Goal: Transaction & Acquisition: Purchase product/service

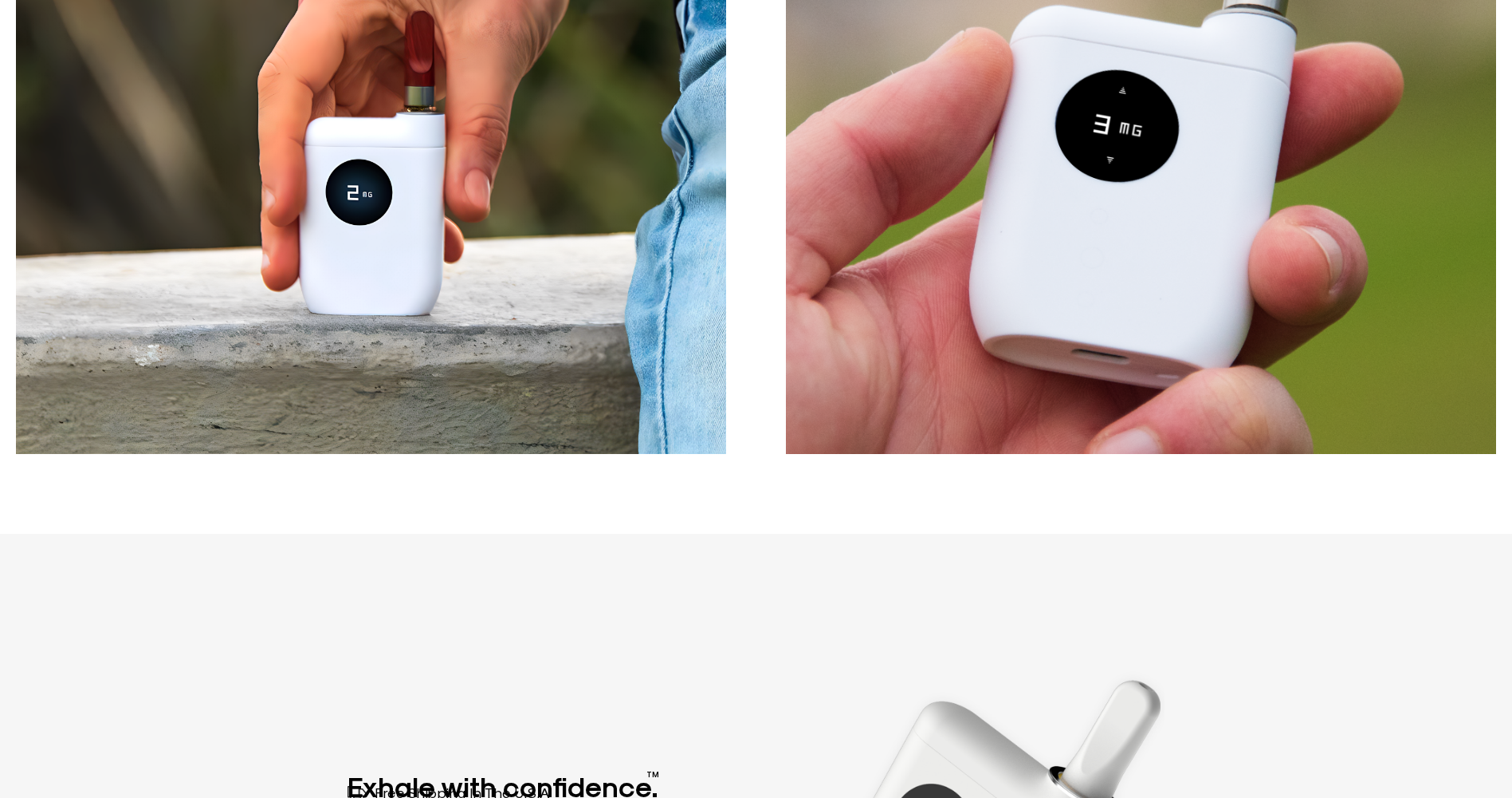
scroll to position [4667, 0]
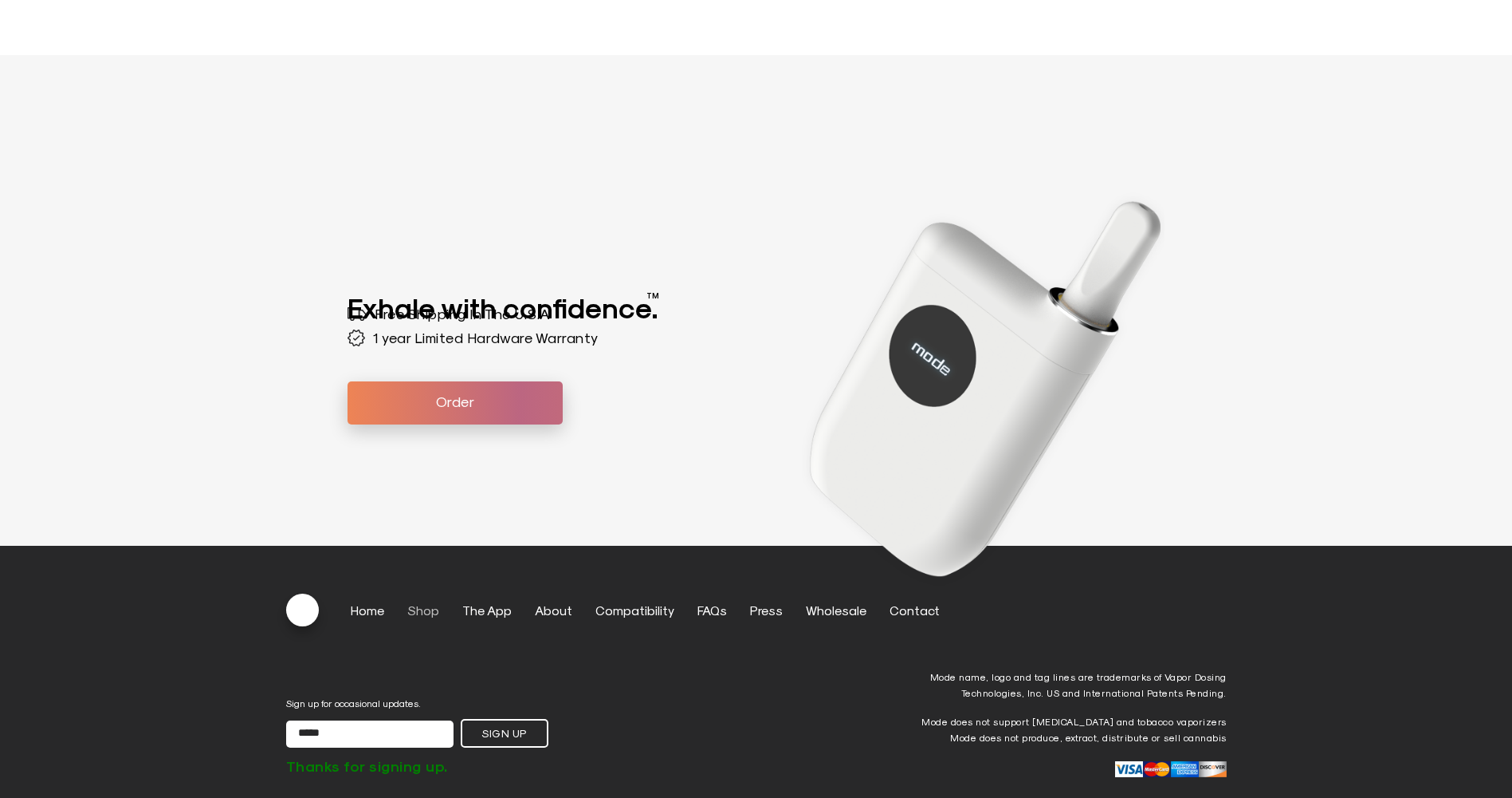
click at [411, 609] on link "Shop" at bounding box center [423, 610] width 32 height 15
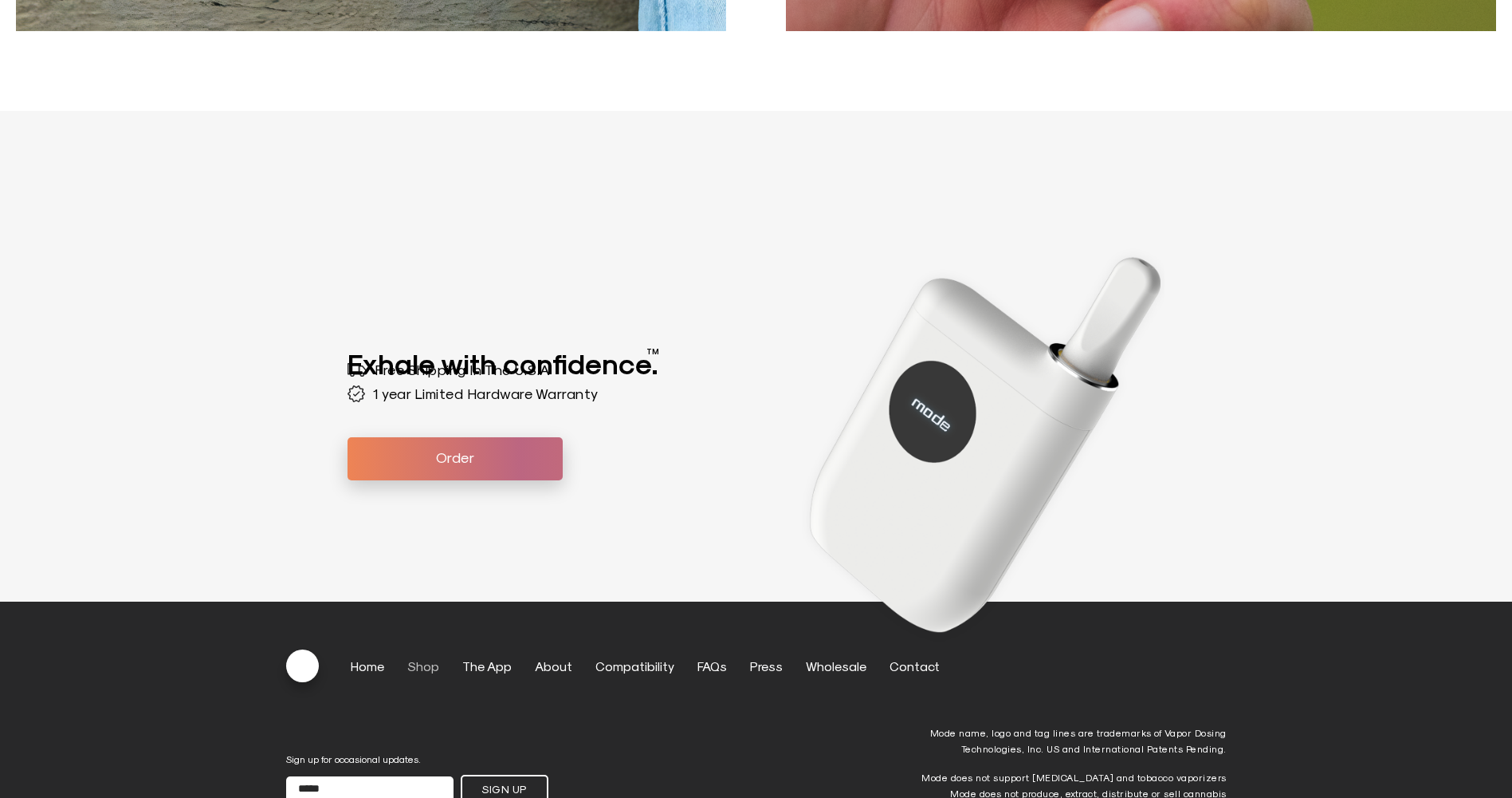
scroll to position [4723, 0]
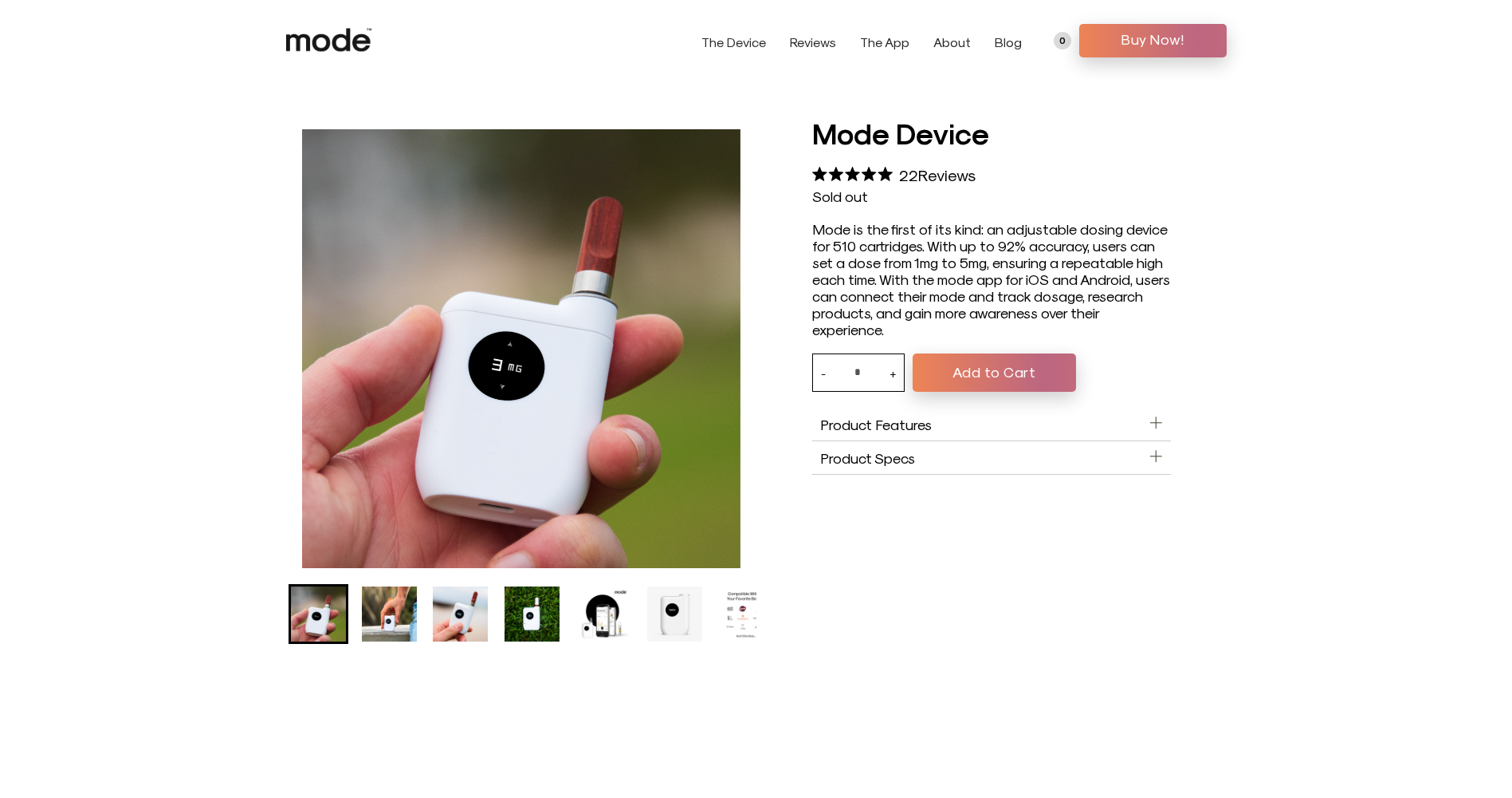
click at [593, 613] on img "Go to slide 5" at bounding box center [603, 614] width 55 height 55
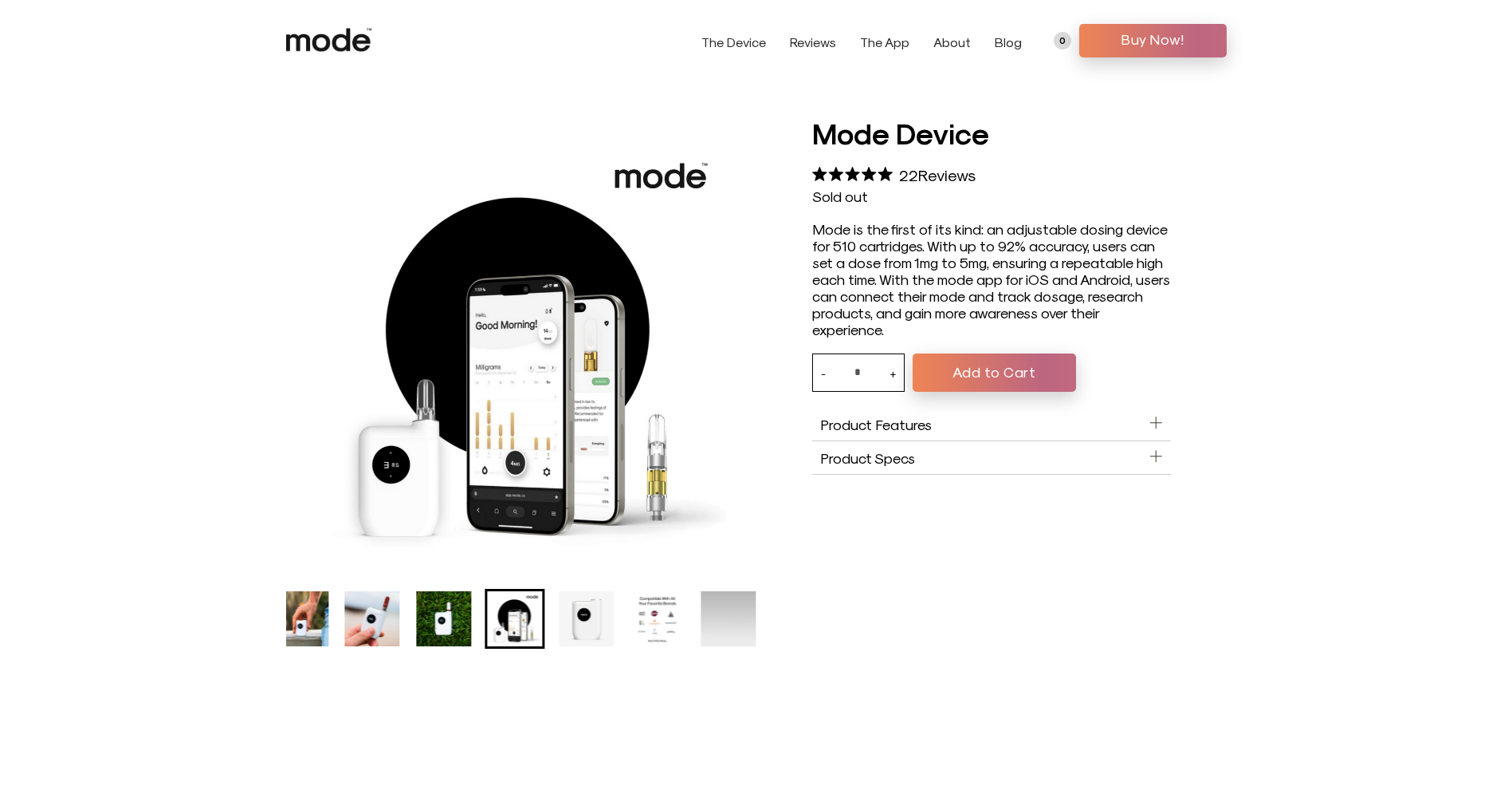
click at [620, 616] on ul "Mode Device product thumbnail" at bounding box center [433, 618] width 471 height 60
click at [667, 620] on img "Go to slide 7" at bounding box center [657, 618] width 55 height 55
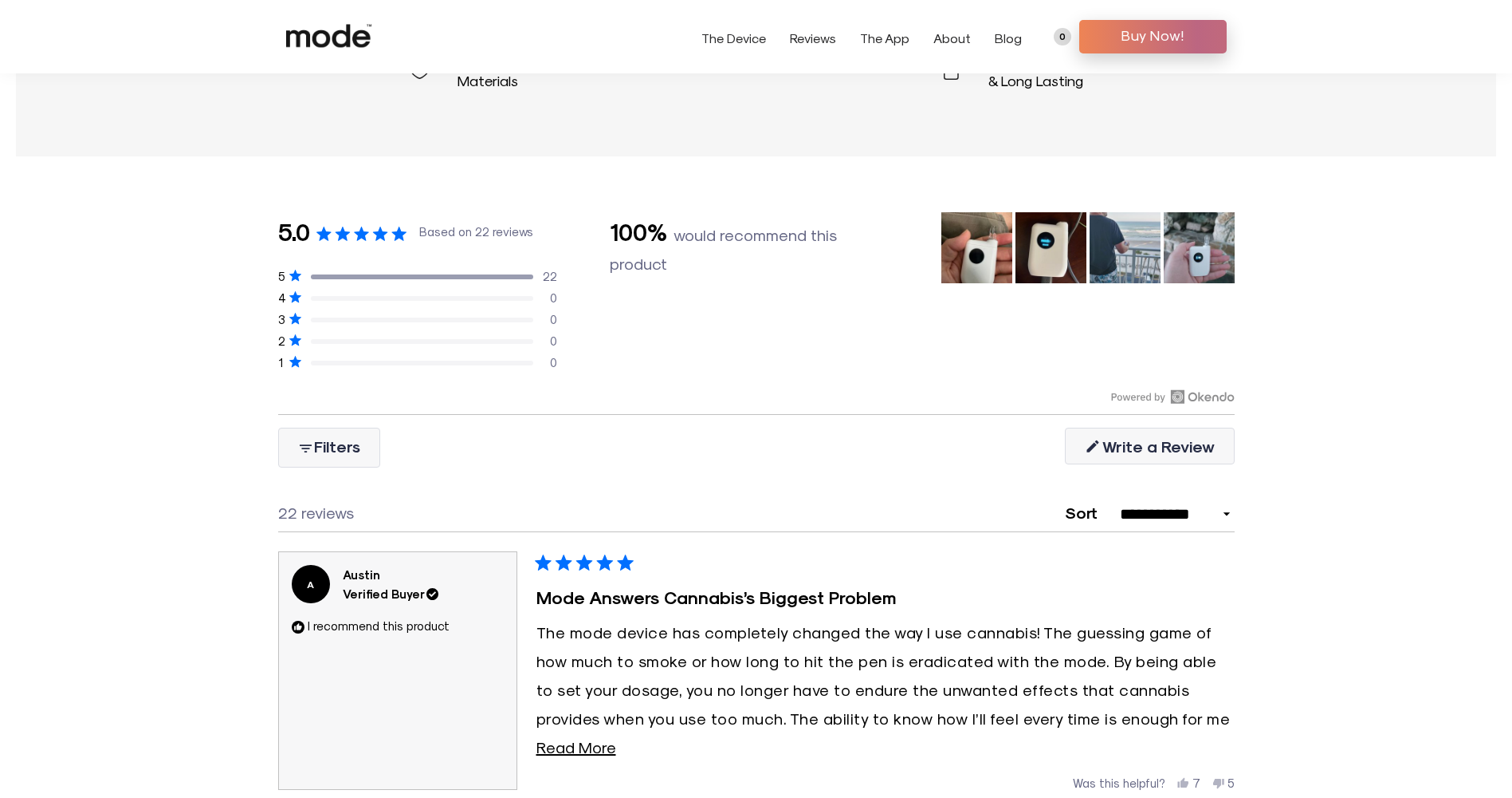
scroll to position [1037, 0]
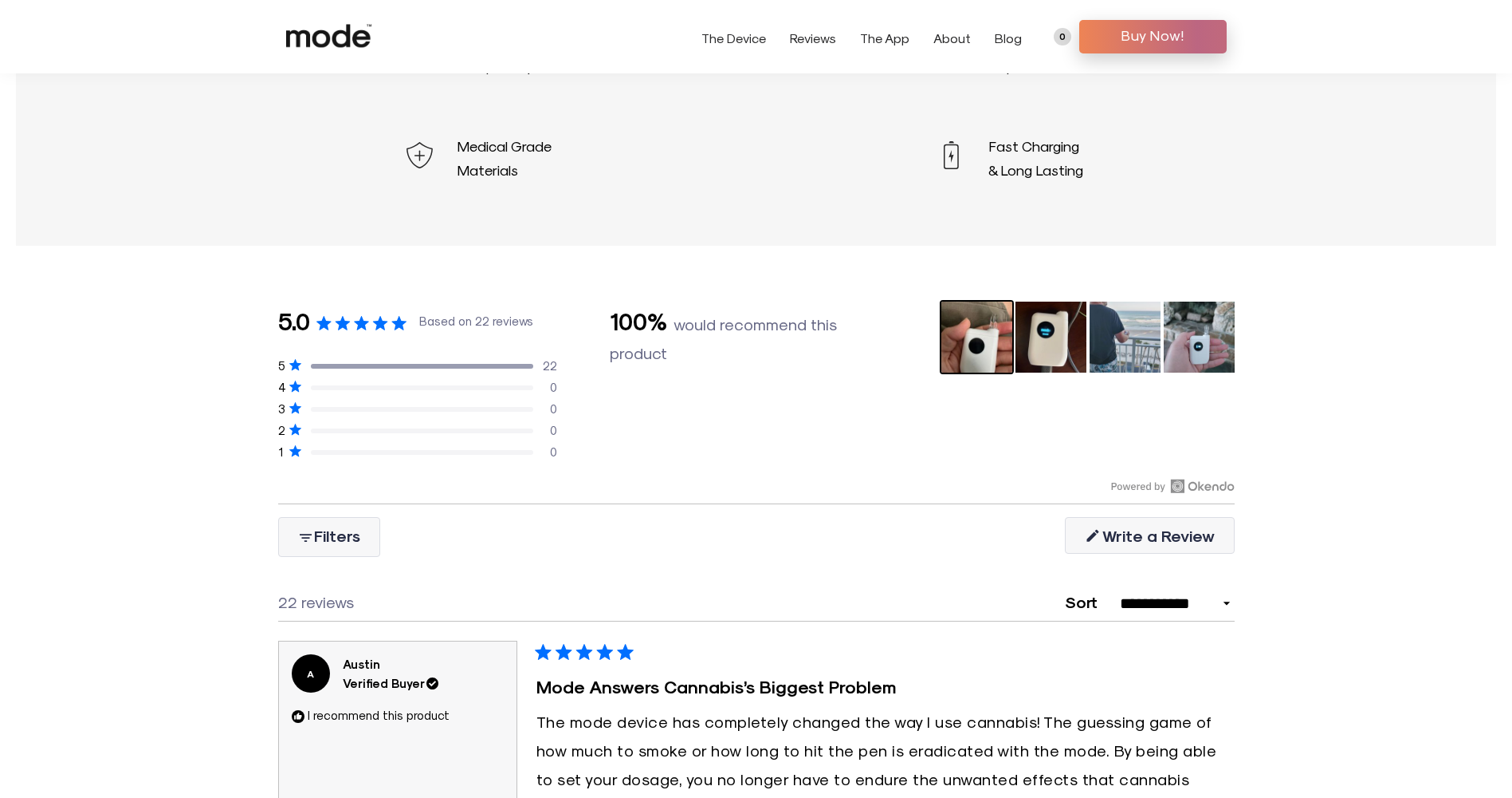
click at [976, 338] on img "Rated 5.0 out of 5 stars Based on 22 reviews" at bounding box center [975, 336] width 74 height 74
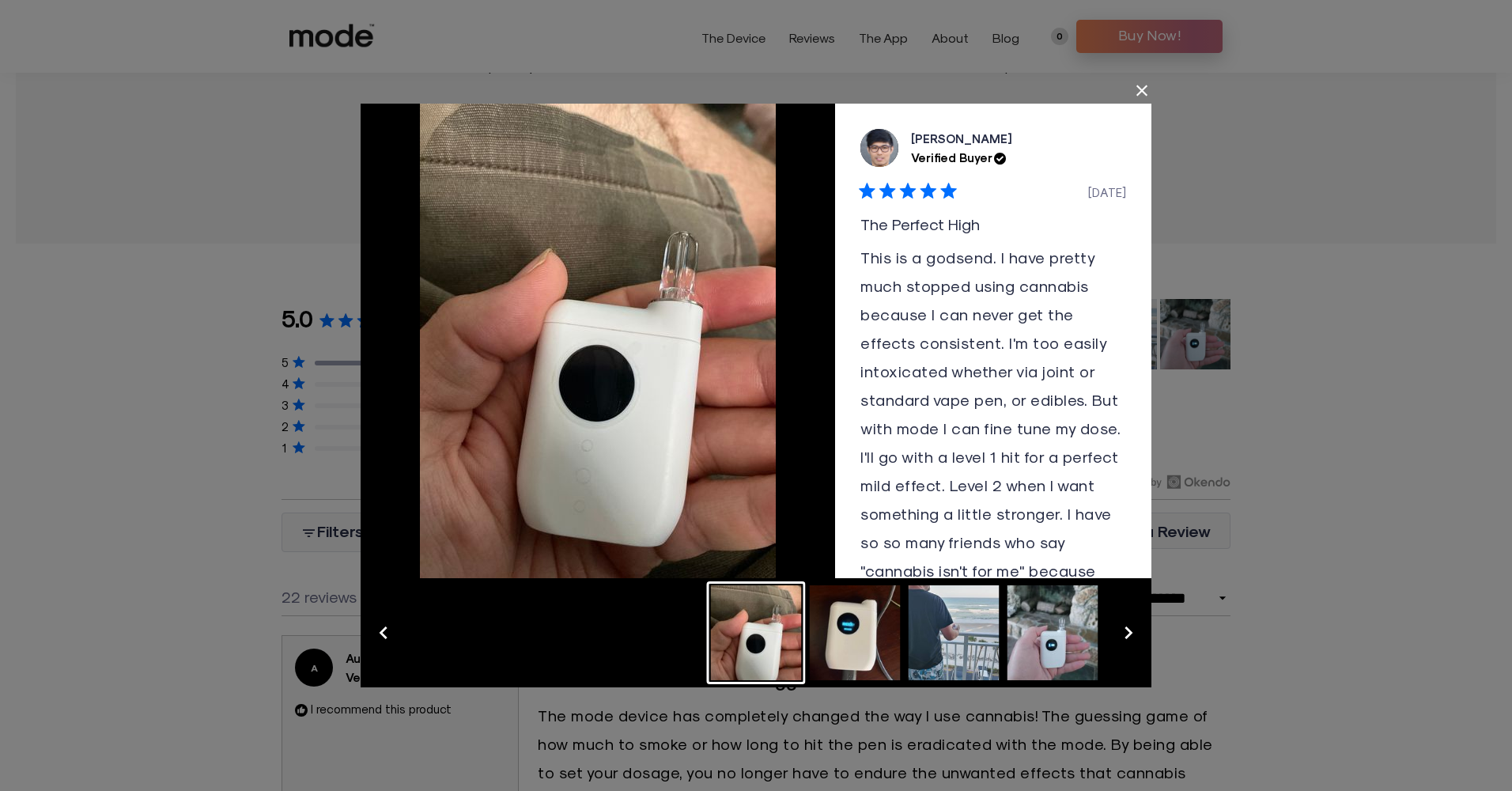
click at [1138, 87] on button "Close Dialog" at bounding box center [1142, 91] width 25 height 25
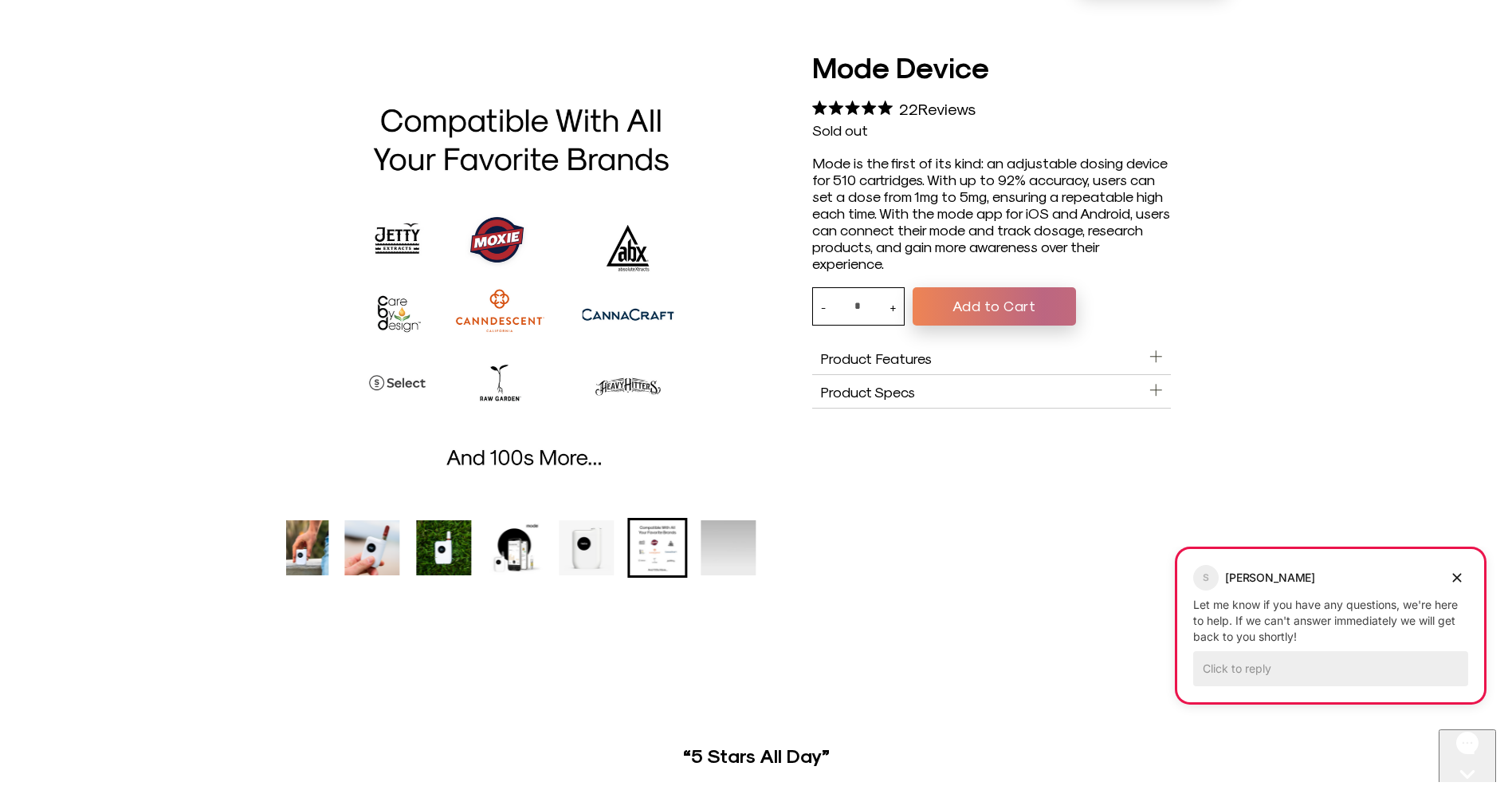
scroll to position [0, 0]
